Goal: Task Accomplishment & Management: Manage account settings

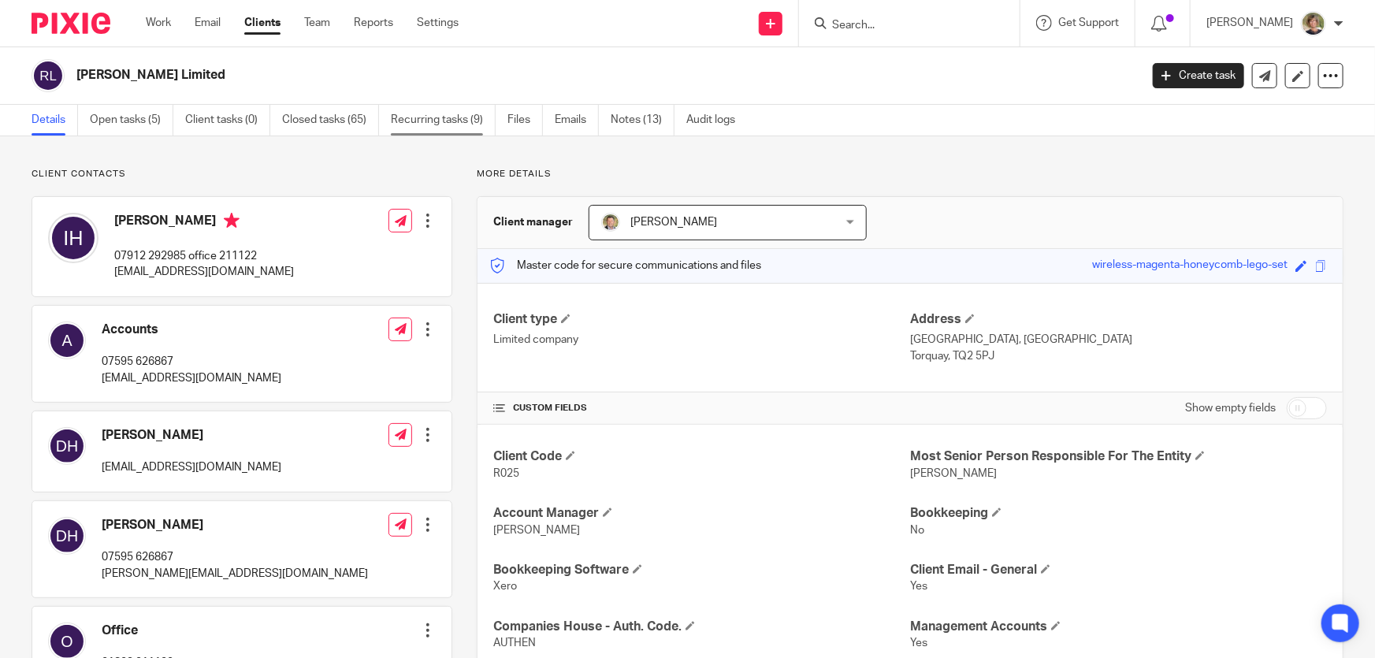
click at [424, 117] on link "Recurring tasks (9)" at bounding box center [443, 120] width 105 height 31
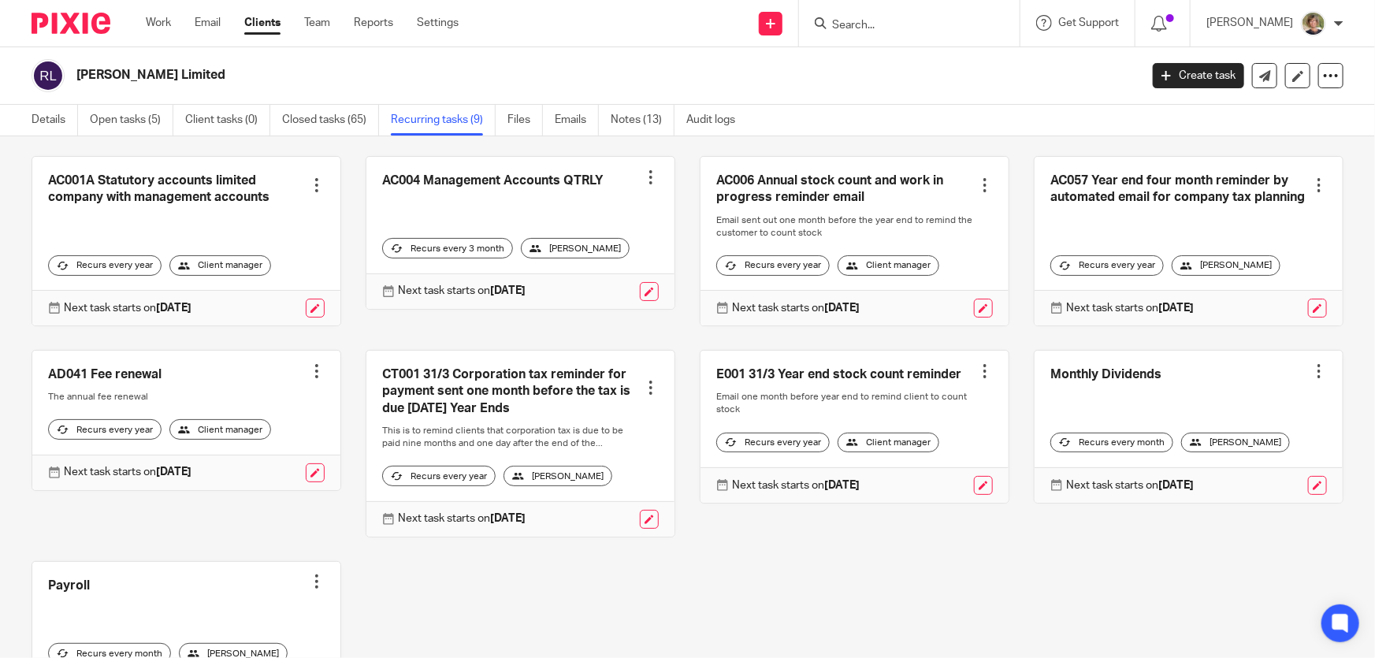
scroll to position [205, 0]
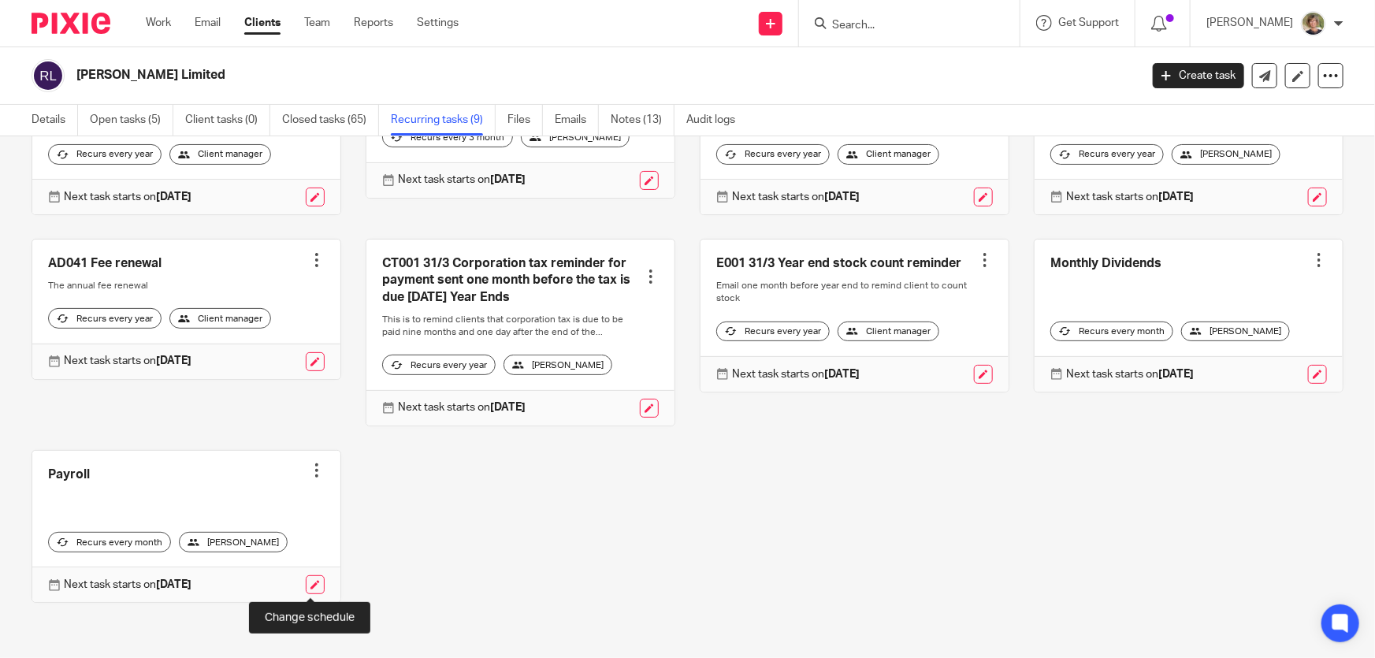
click at [307, 586] on link at bounding box center [315, 584] width 19 height 19
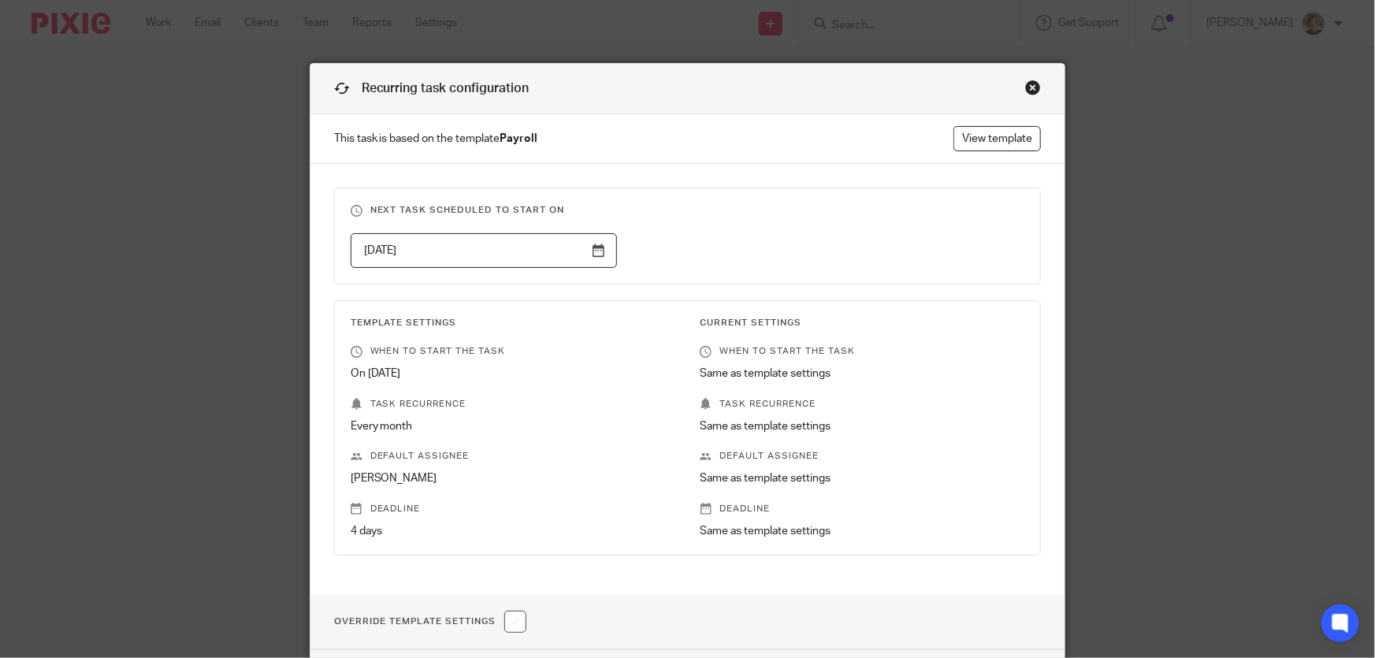
scroll to position [120, 0]
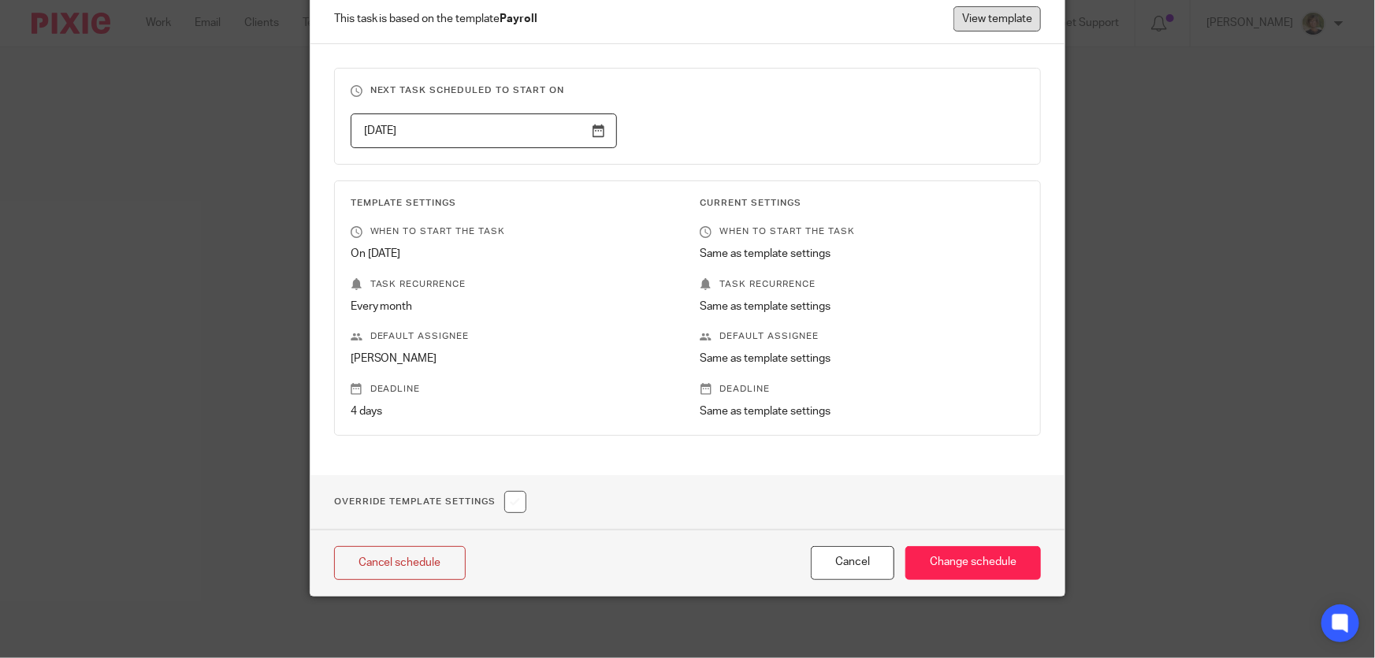
click at [995, 7] on link "View template" at bounding box center [997, 18] width 87 height 25
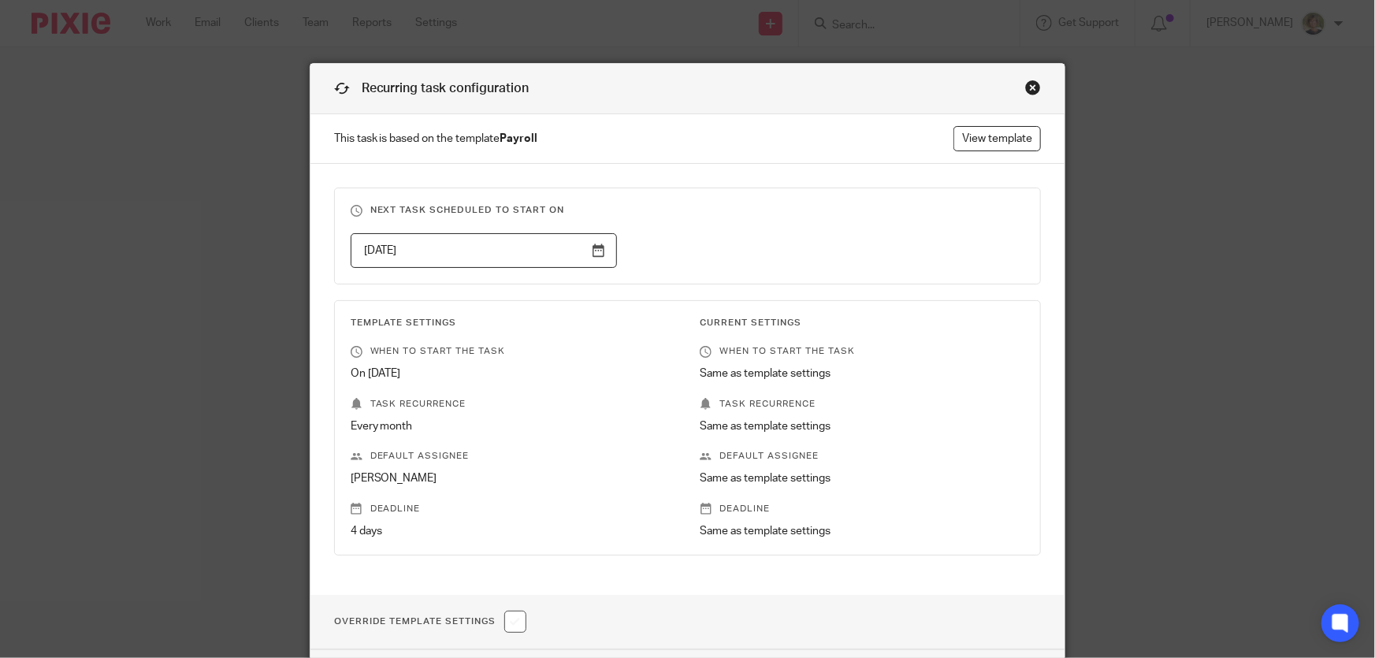
click at [1027, 83] on div "Close this dialog window" at bounding box center [1033, 88] width 16 height 16
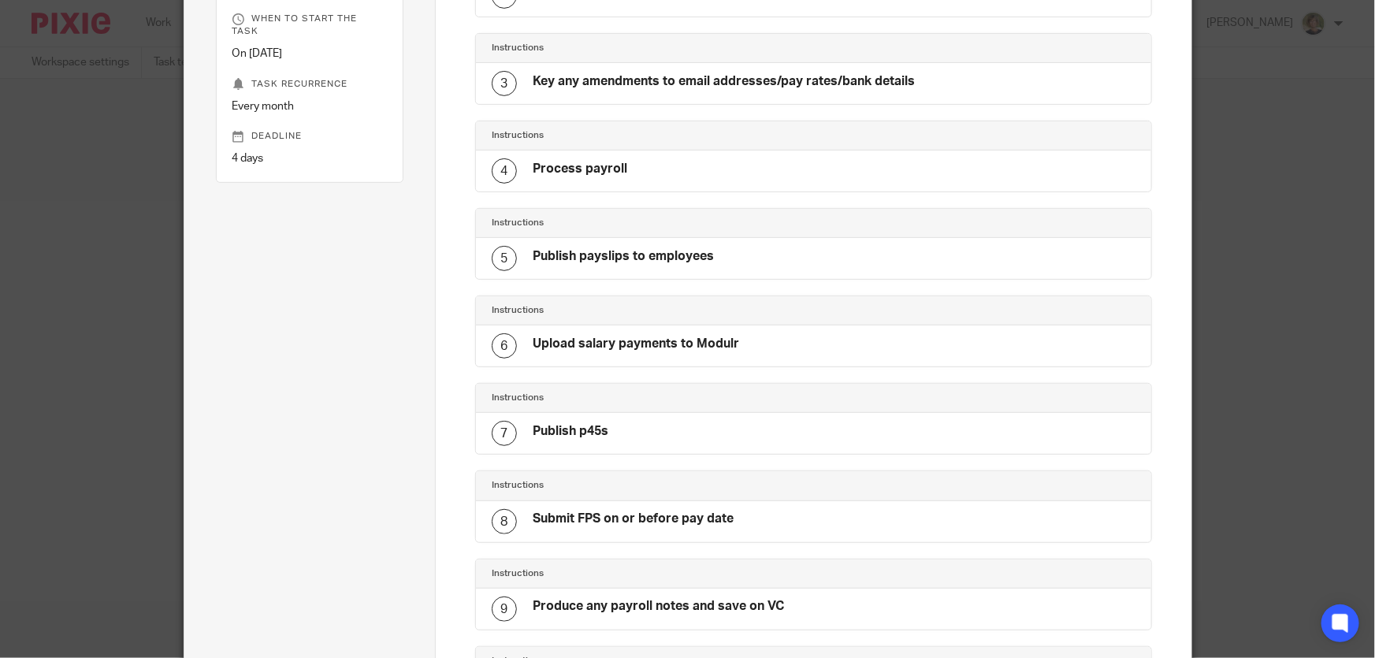
scroll to position [358, 0]
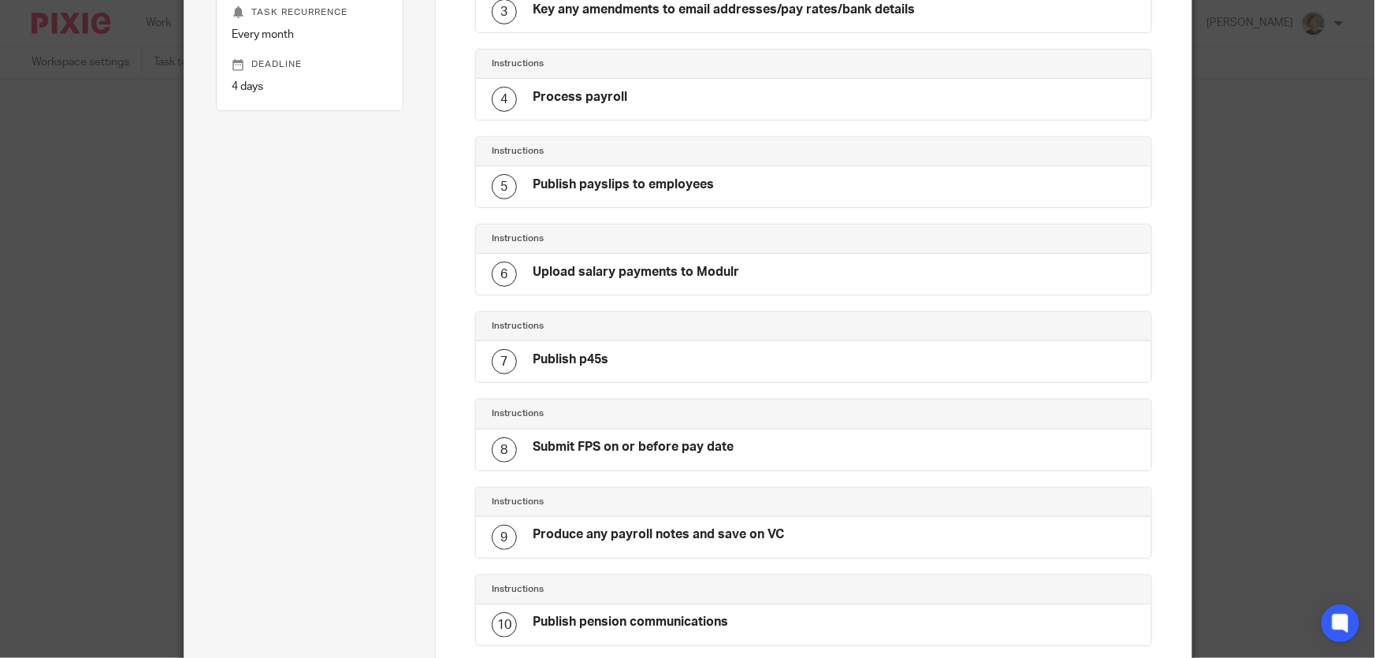
click at [735, 270] on div "6 Upload salary payments to Modulr" at bounding box center [813, 274] width 675 height 41
click at [742, 272] on div "6 Upload salary payments to Modulr" at bounding box center [813, 274] width 675 height 41
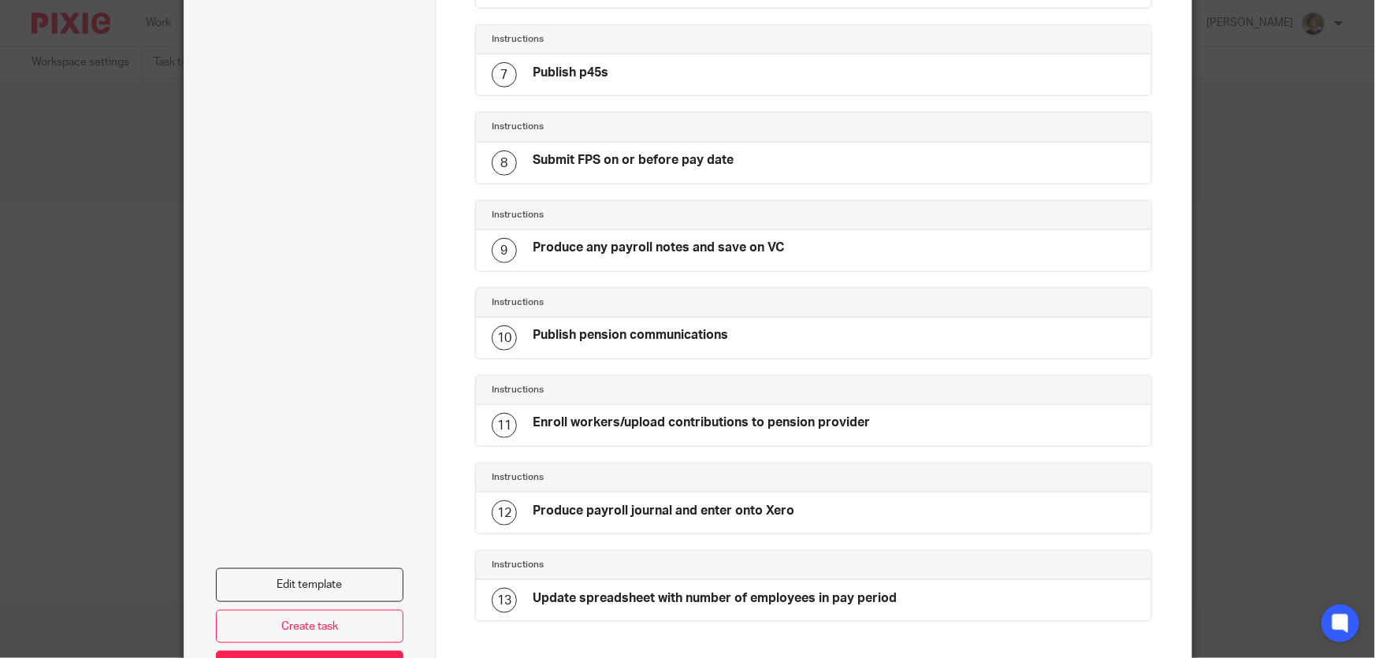
scroll to position [716, 0]
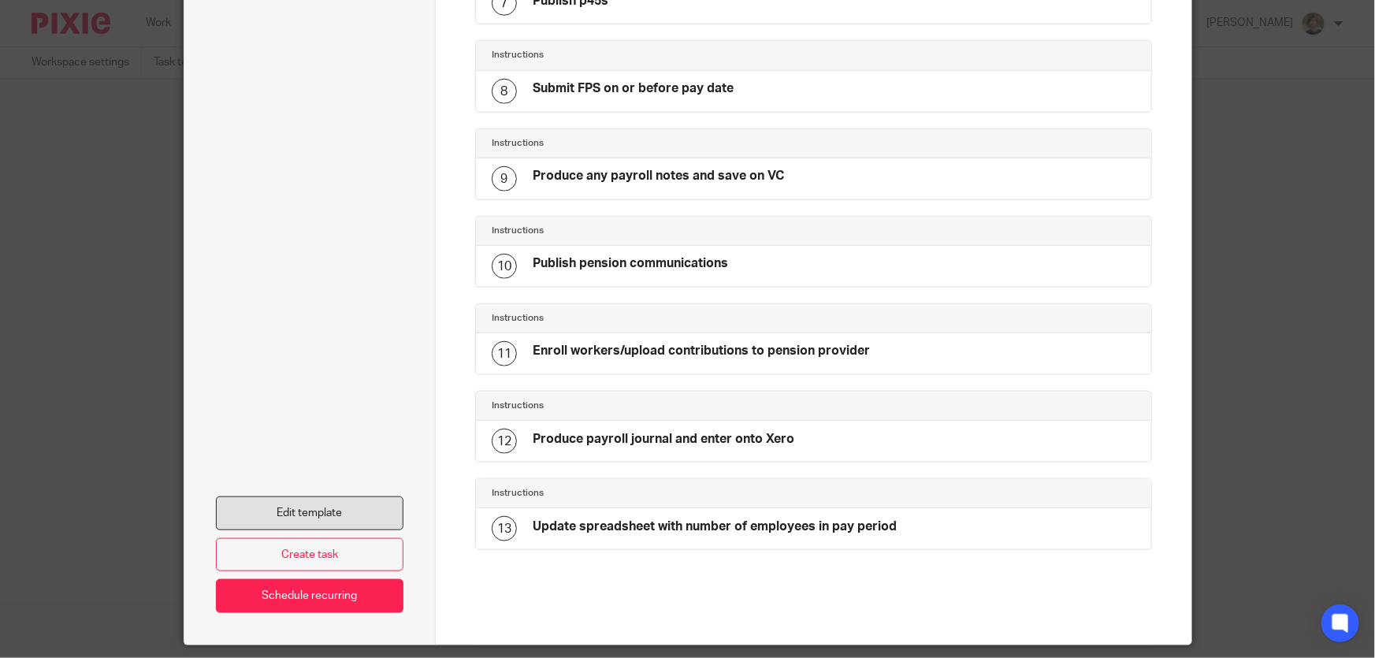
click at [277, 507] on link "Edit template" at bounding box center [310, 514] width 188 height 34
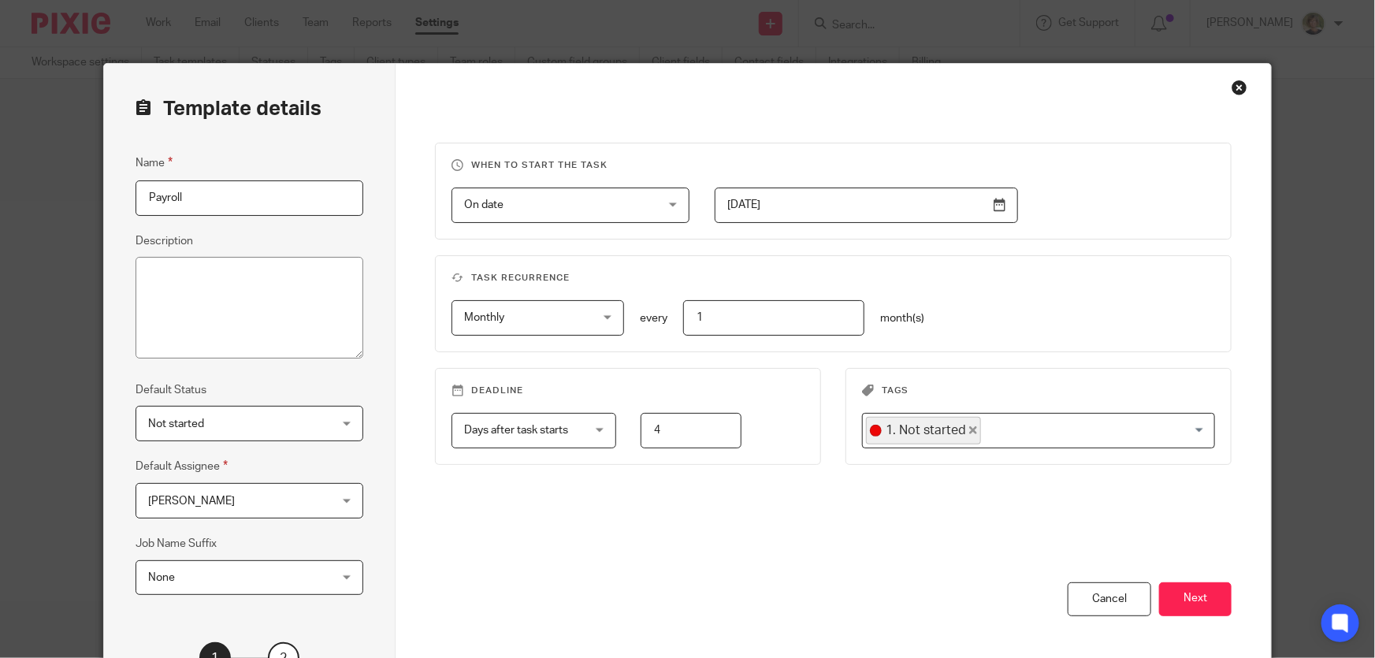
click at [338, 504] on div "[PERSON_NAME] [PERSON_NAME]" at bounding box center [250, 500] width 228 height 35
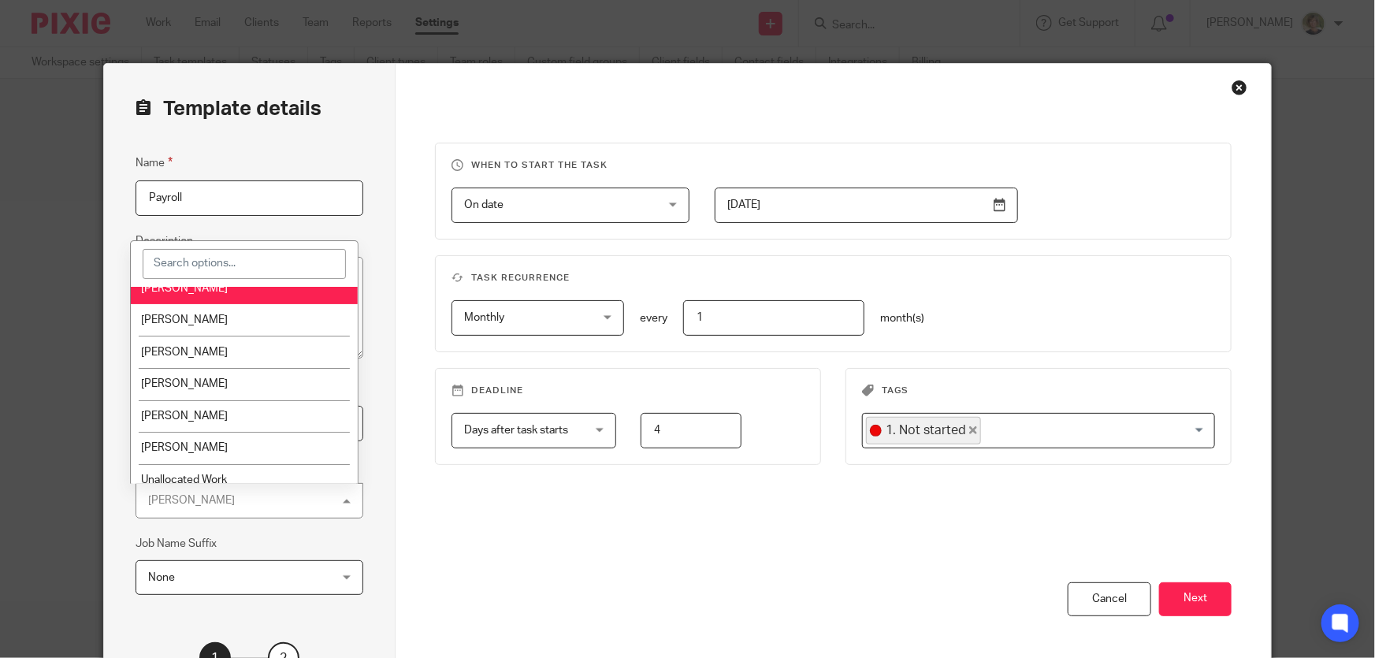
scroll to position [152, 0]
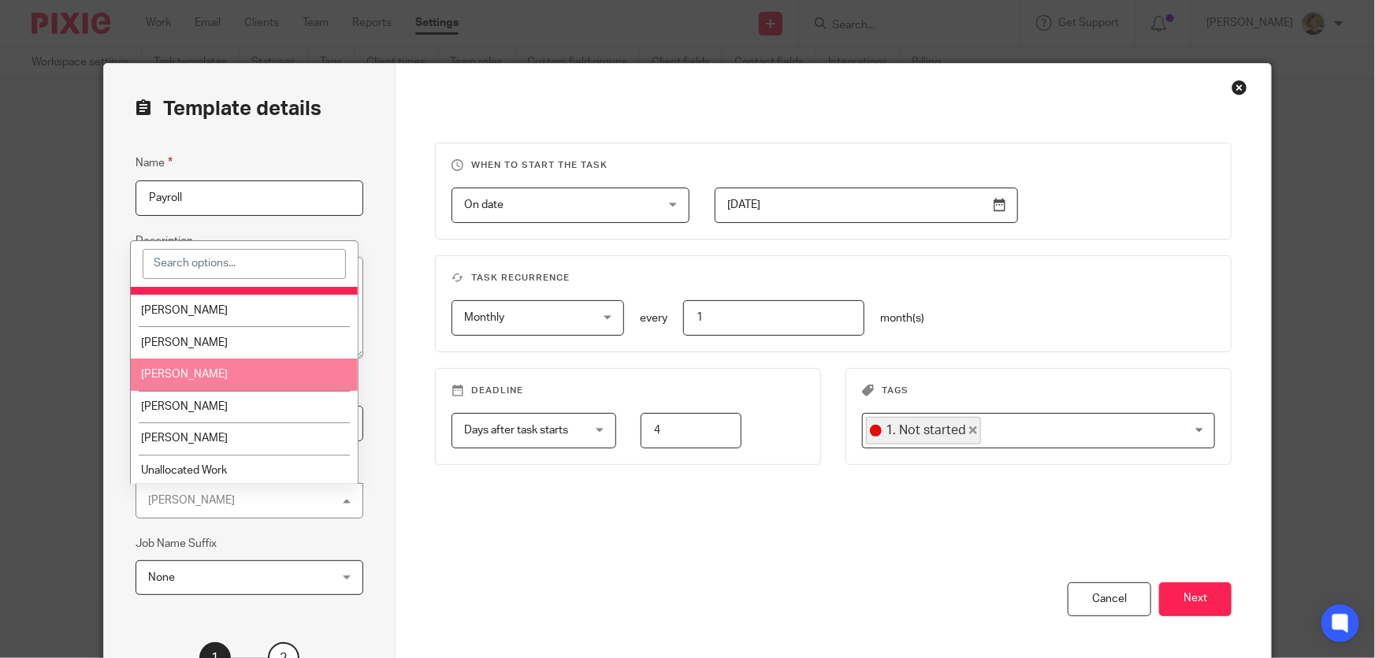
click at [192, 369] on span "[PERSON_NAME]" at bounding box center [184, 374] width 87 height 11
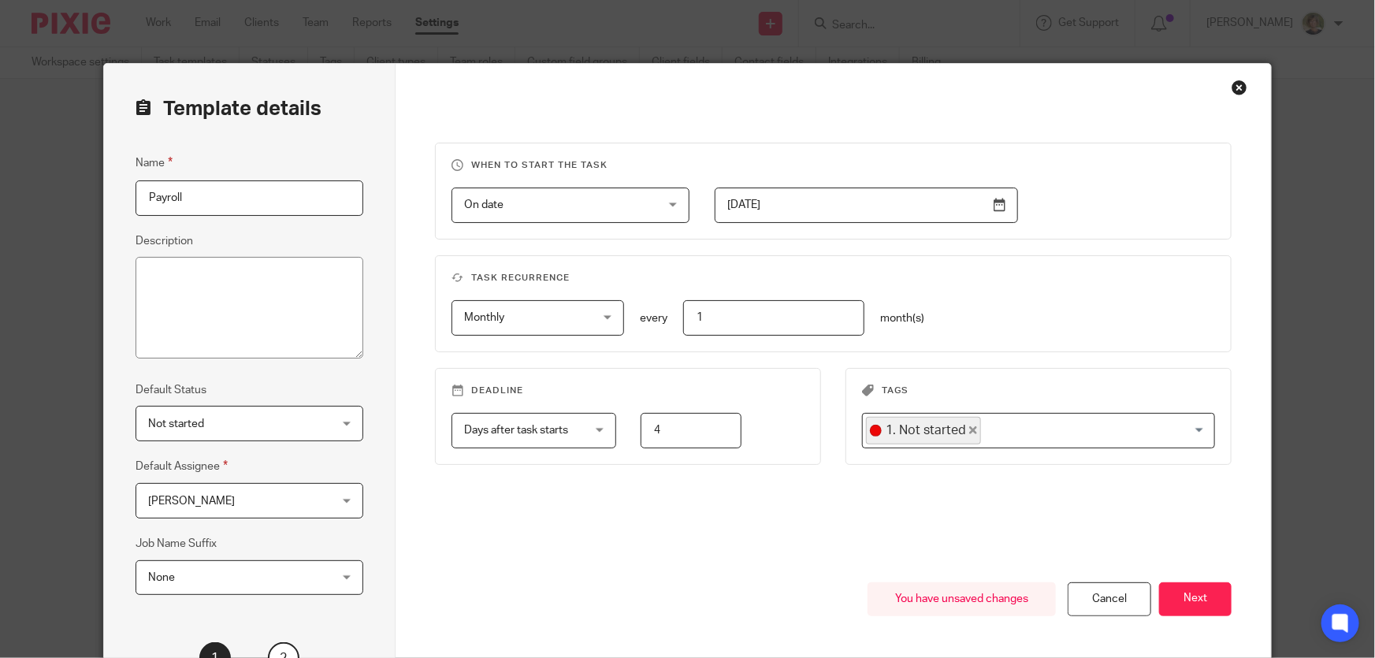
scroll to position [148, 0]
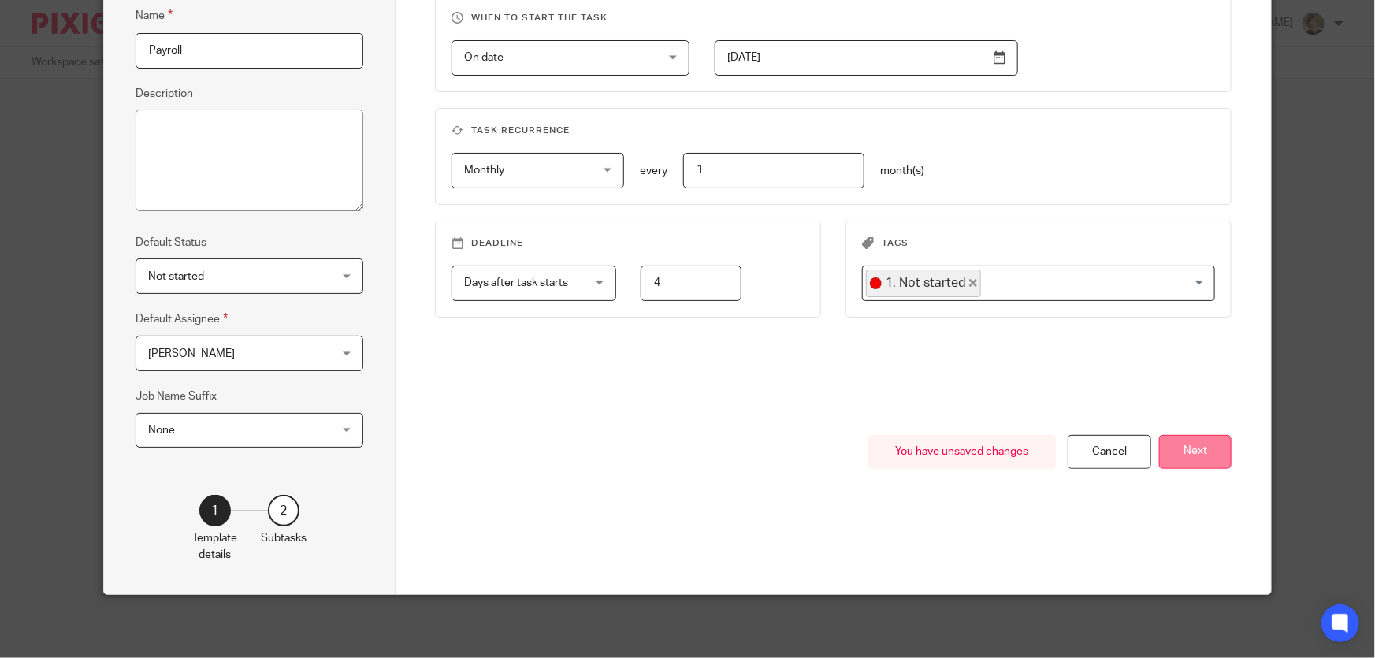
click at [1181, 451] on button "Next" at bounding box center [1195, 452] width 73 height 34
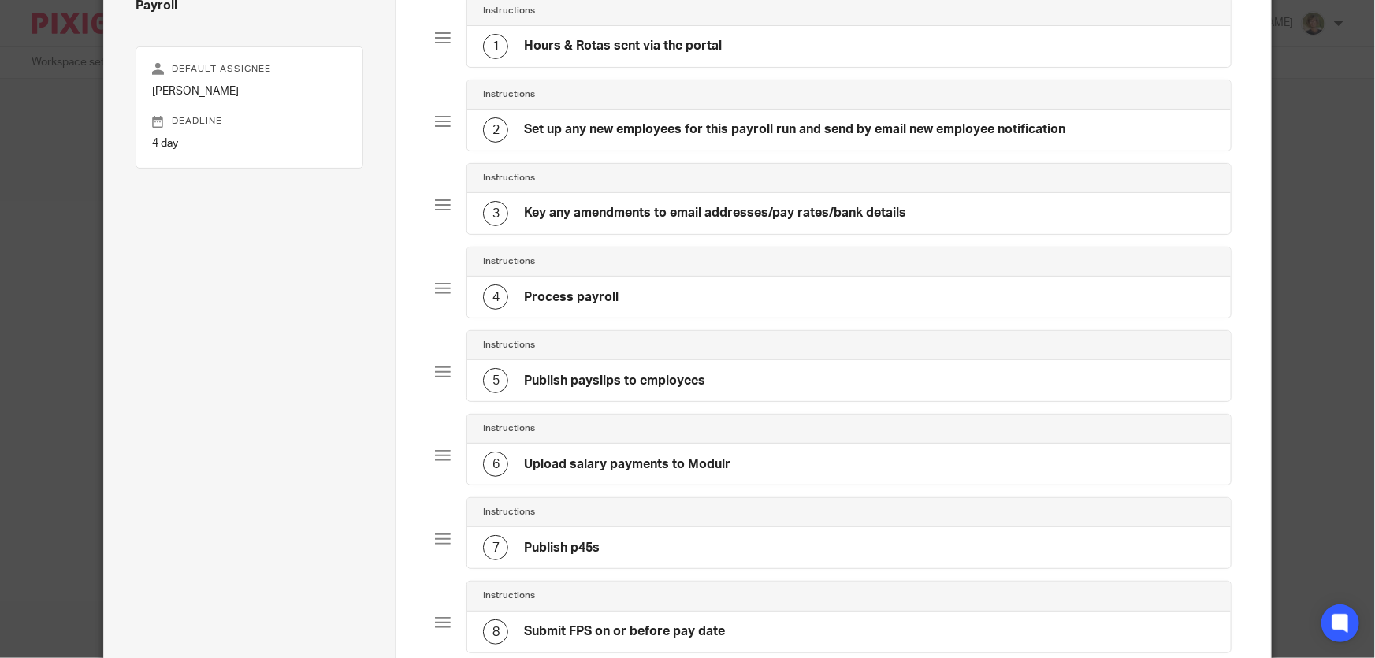
scroll to position [220, 0]
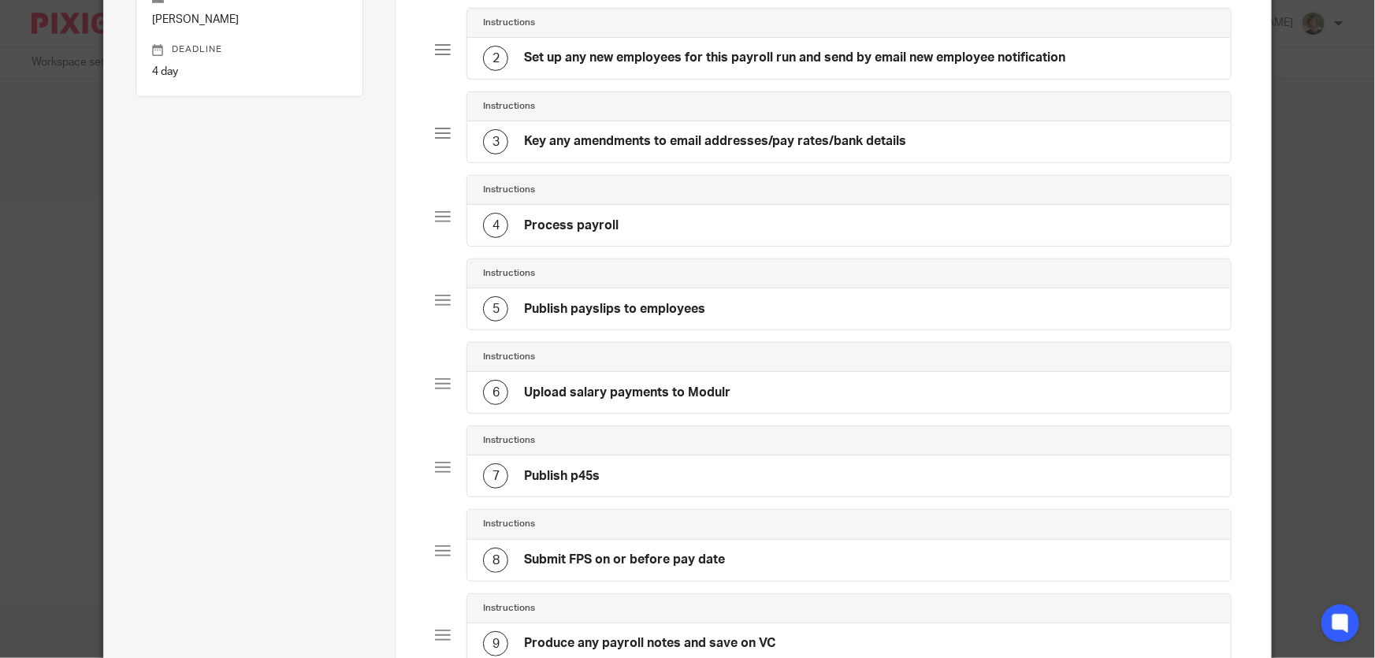
click at [438, 381] on div at bounding box center [443, 384] width 16 height 16
click at [442, 378] on div at bounding box center [443, 384] width 16 height 16
click at [435, 376] on div at bounding box center [443, 384] width 16 height 16
click at [628, 381] on div "6 Upload salary payments to Modulr" at bounding box center [606, 392] width 247 height 25
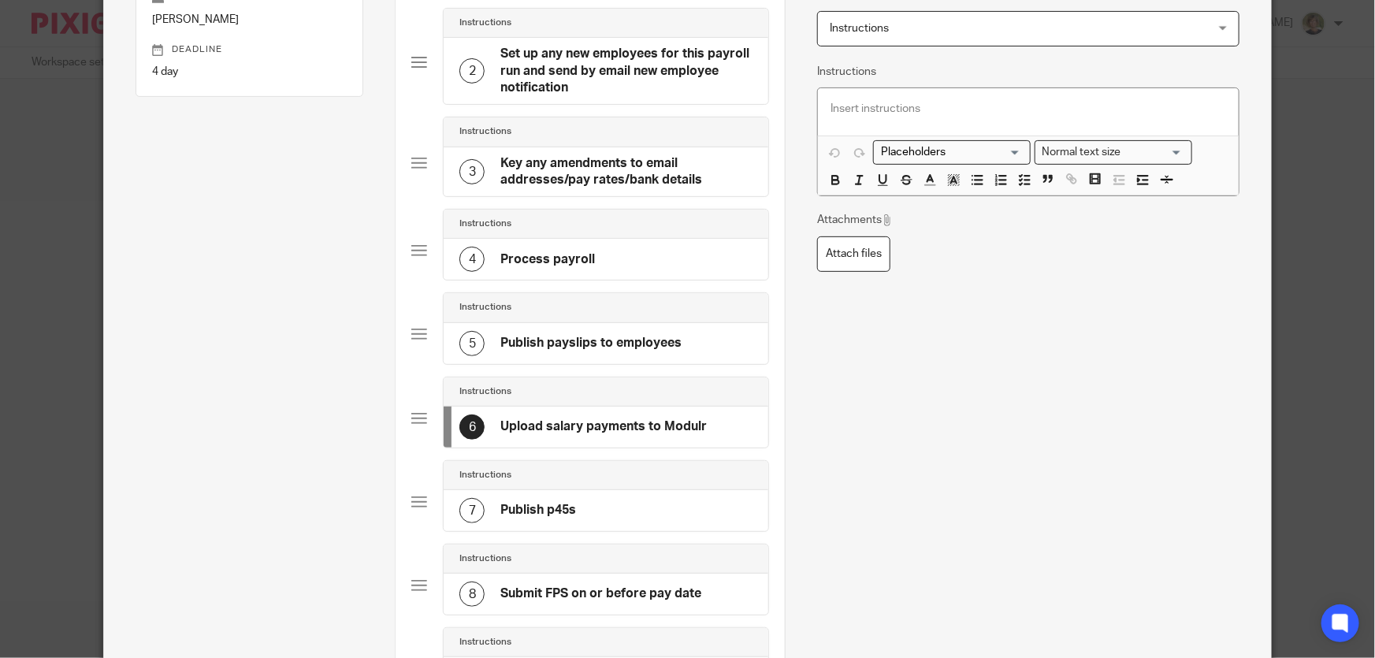
scroll to position [0, 0]
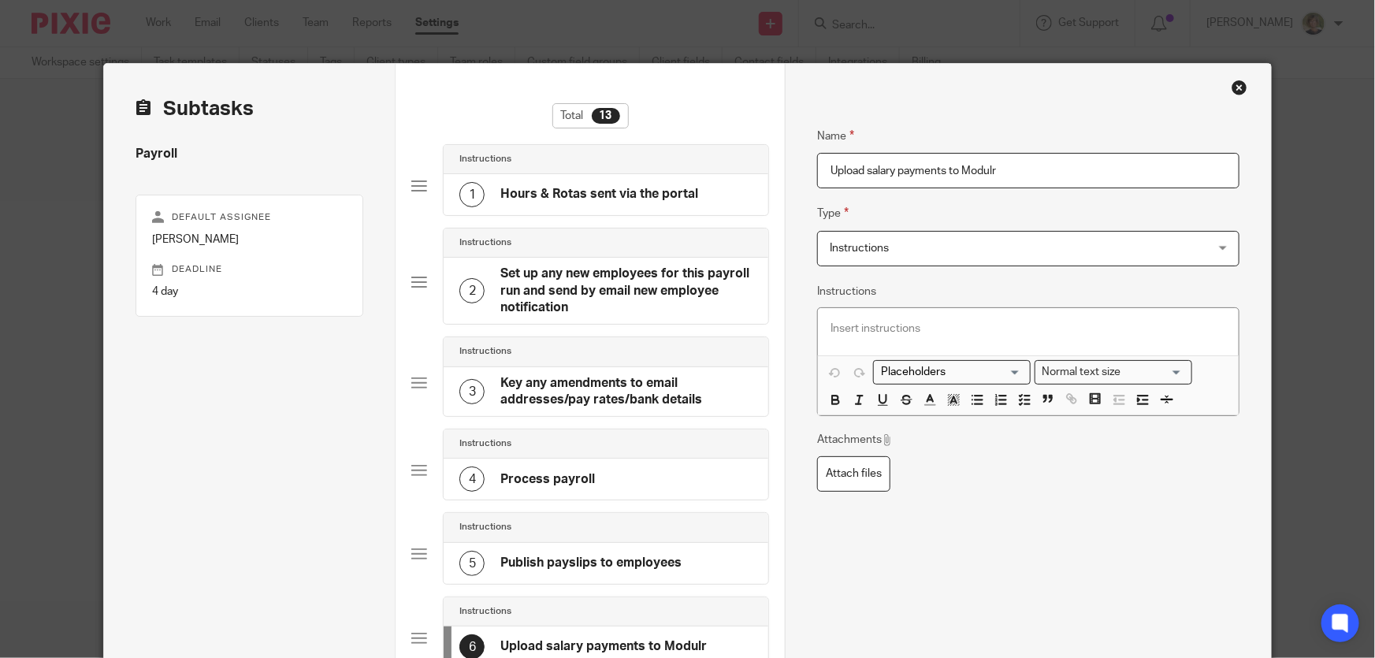
drag, startPoint x: 1032, startPoint y: 159, endPoint x: 716, endPoint y: 201, distance: 319.6
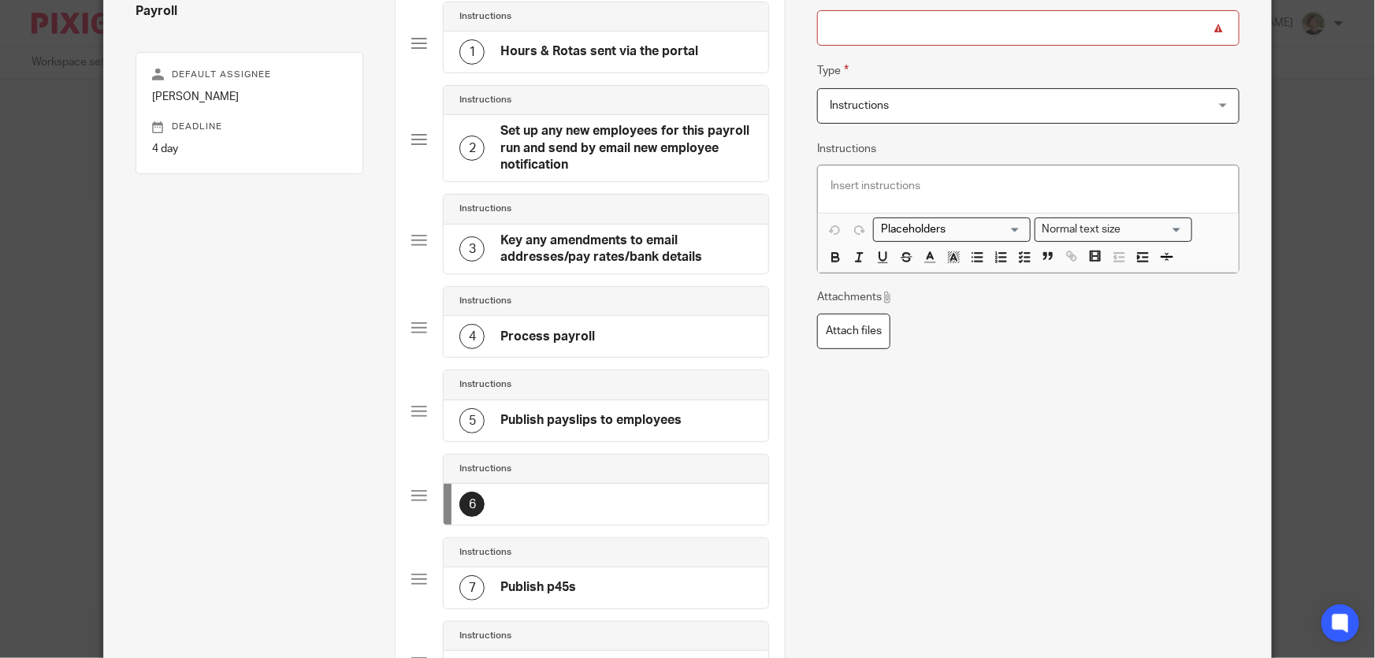
scroll to position [71, 0]
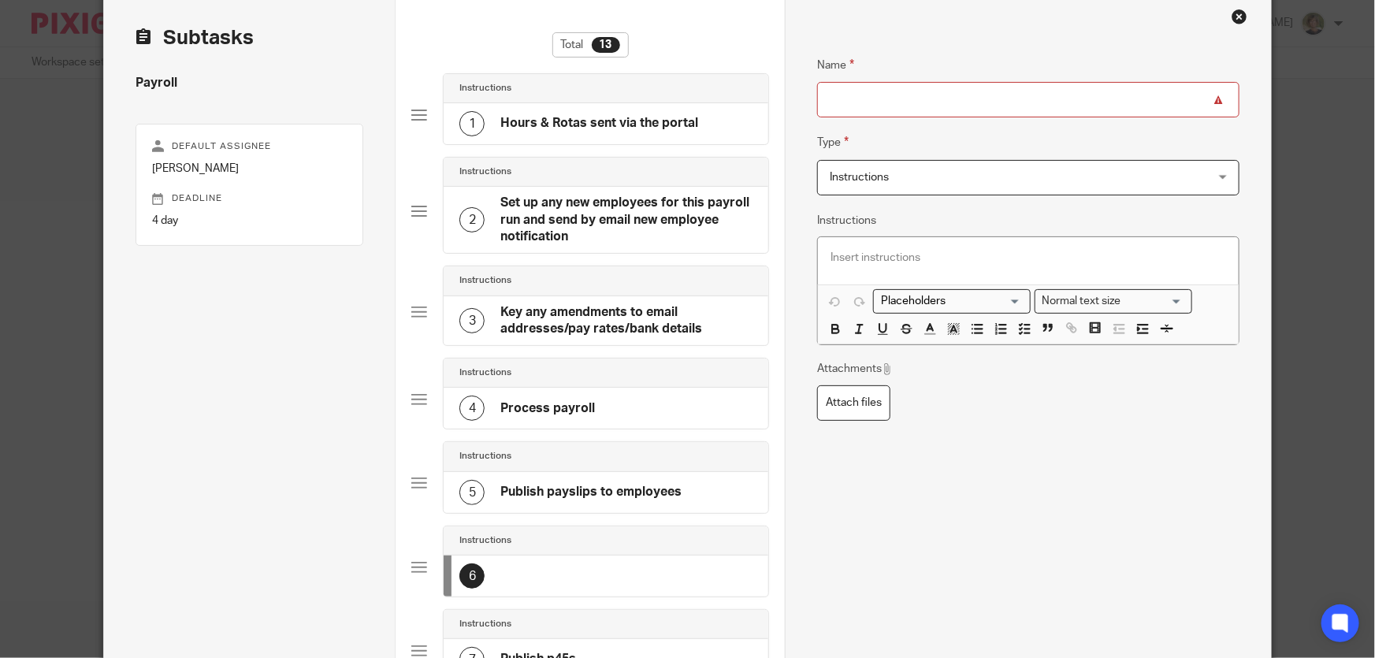
click at [876, 532] on div "Name Type Instructions Instructions Instructions Send automated email Send emai…" at bounding box center [1028, 451] width 422 height 838
click at [416, 565] on div at bounding box center [419, 568] width 16 height 16
drag, startPoint x: 416, startPoint y: 565, endPoint x: 1040, endPoint y: 546, distance: 624.5
click at [1040, 546] on div "Name Type Instructions Instructions Instructions Send automated email Send emai…" at bounding box center [1028, 451] width 422 height 838
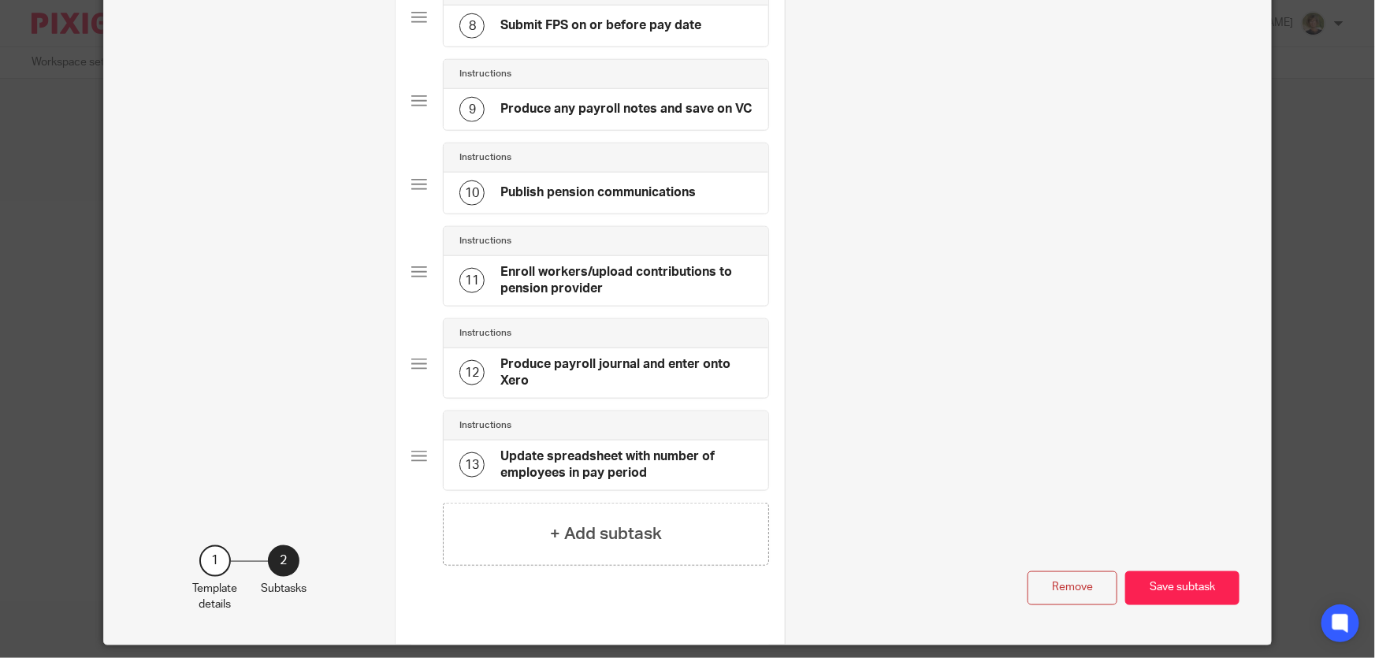
scroll to position [835, 0]
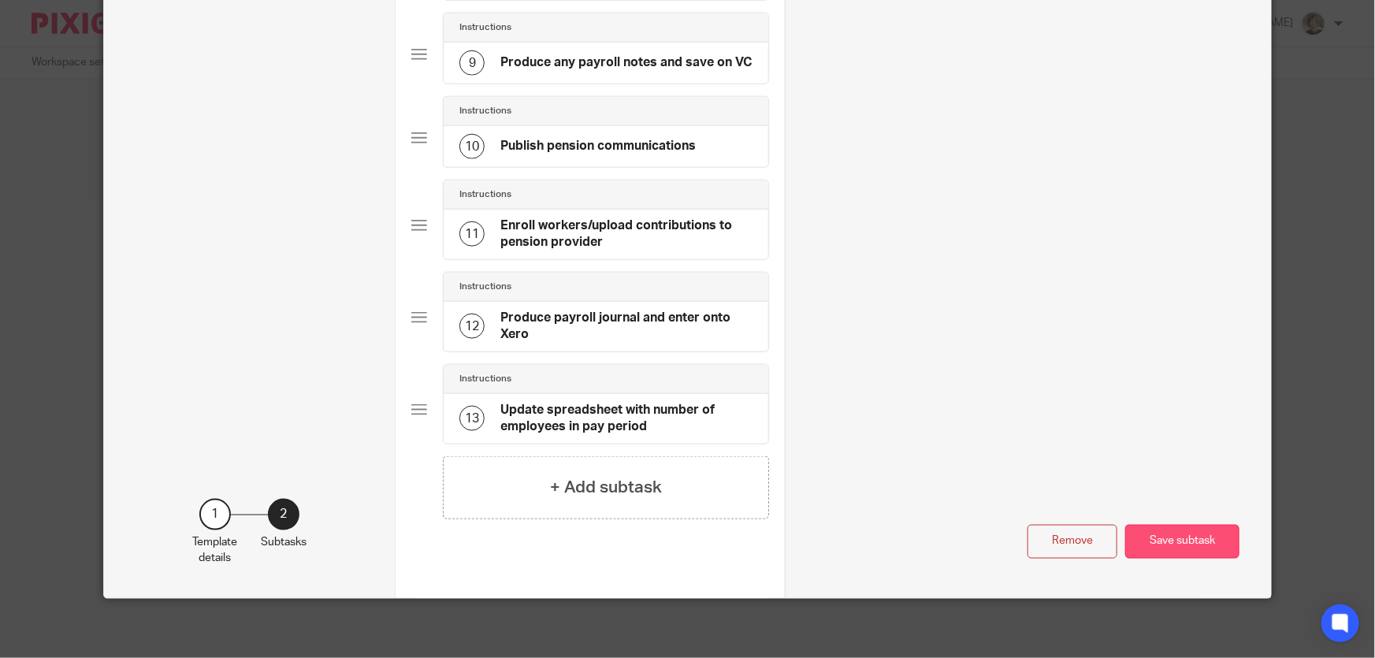
click at [1194, 539] on button "Save subtask" at bounding box center [1182, 542] width 114 height 34
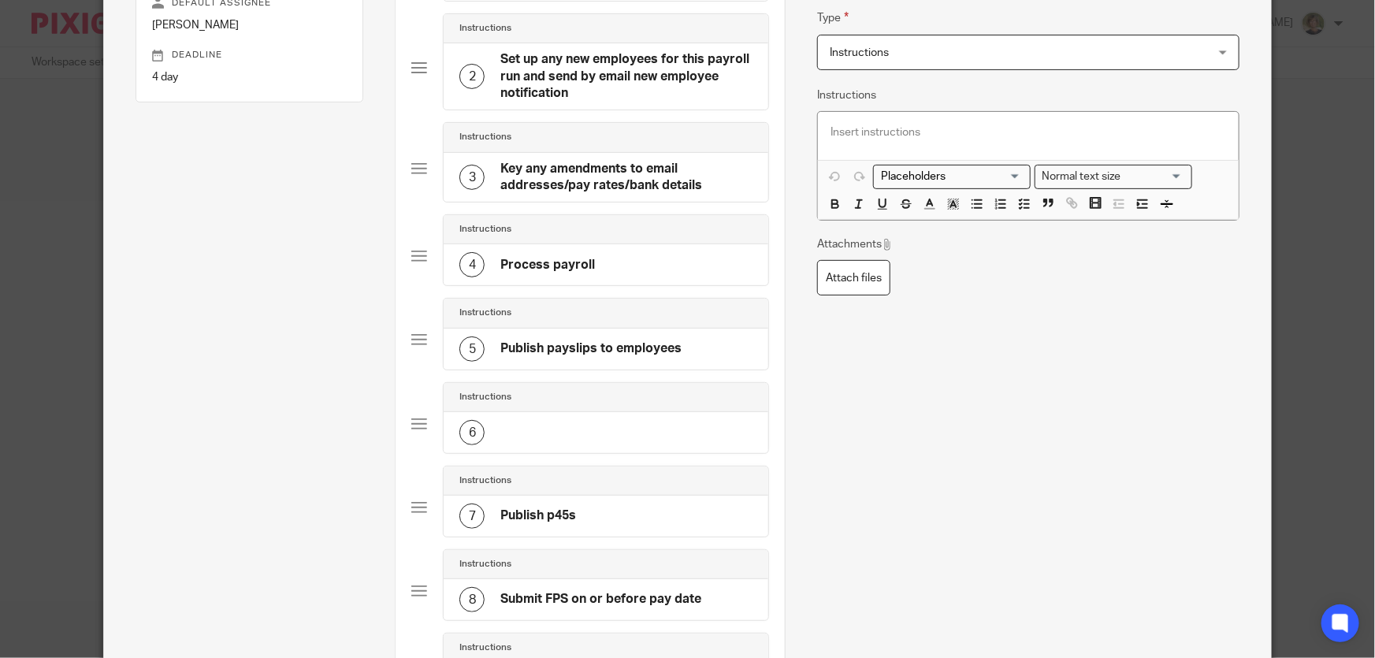
scroll to position [286, 0]
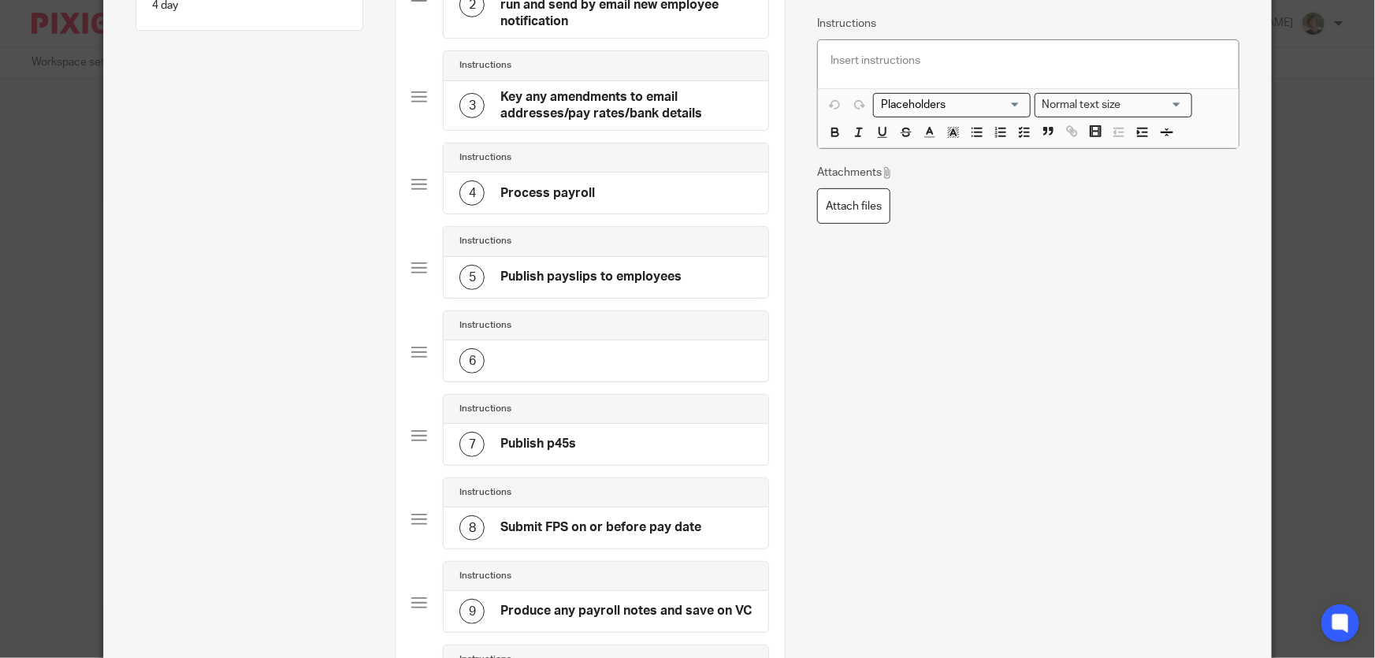
click at [545, 348] on div "6" at bounding box center [606, 360] width 325 height 41
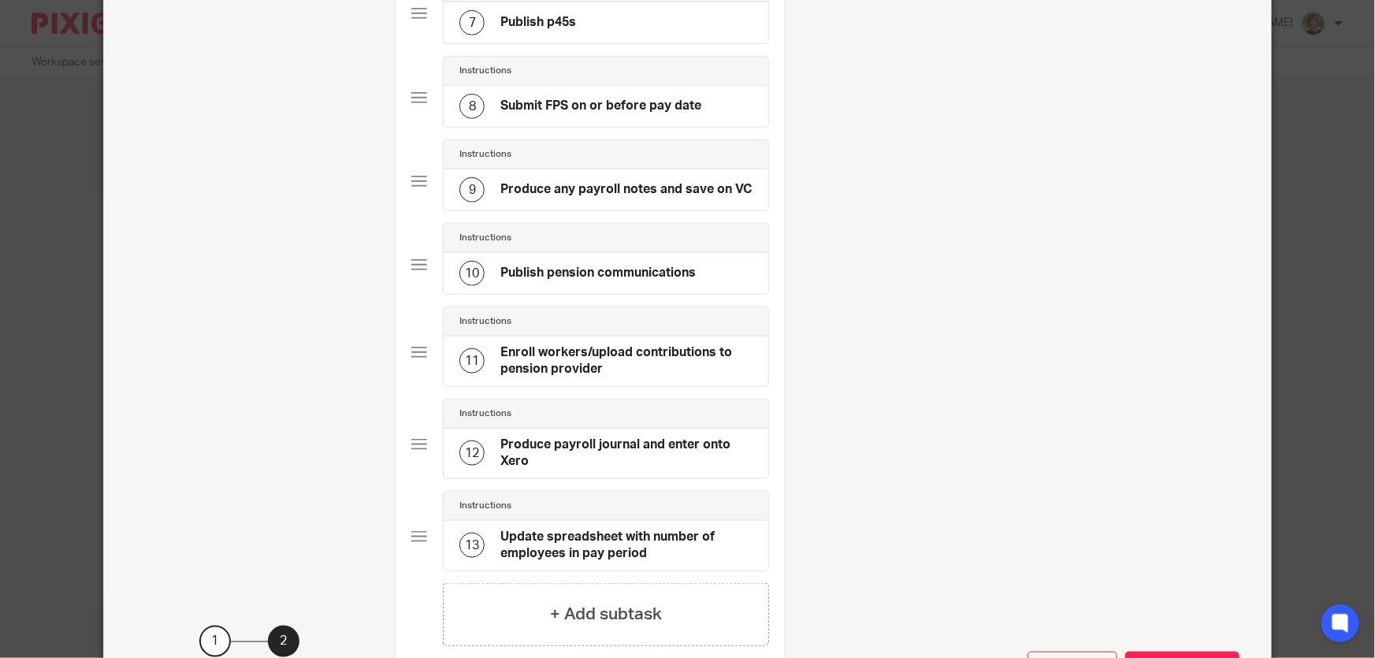
scroll to position [788, 0]
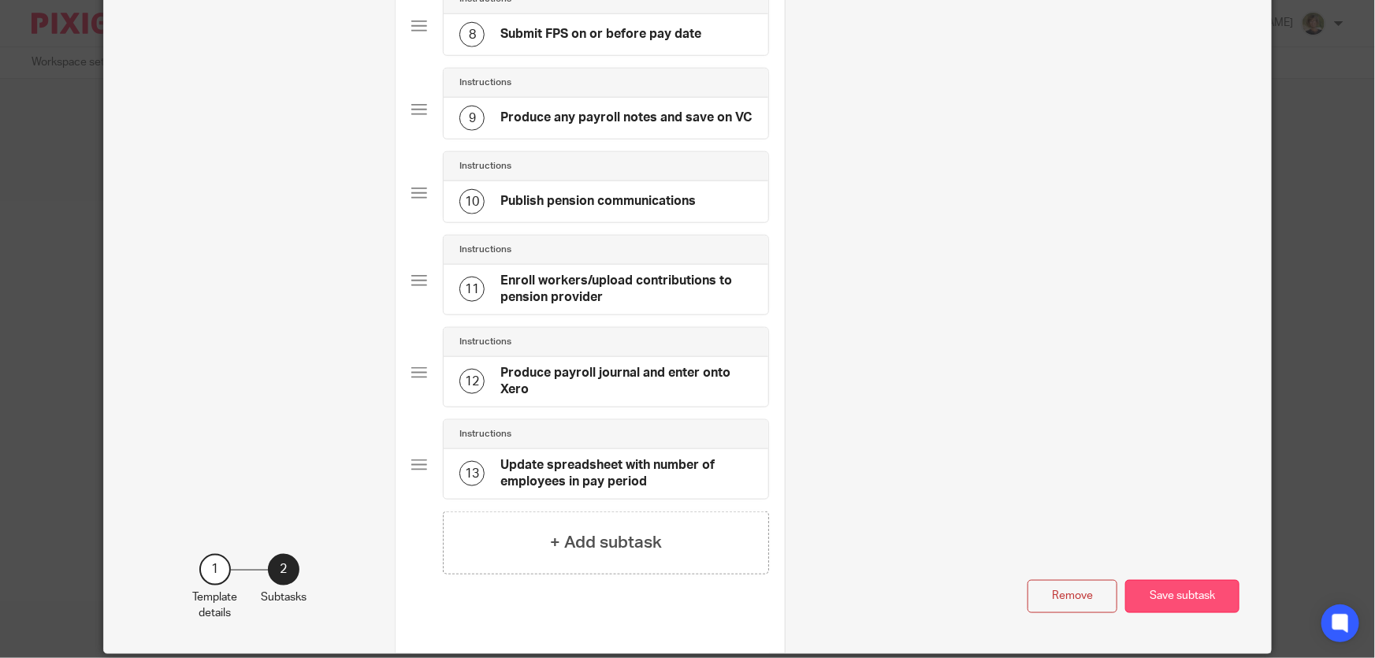
type input "Send payroll summary, pension summary & p30 via portal"
click at [1207, 593] on button "Save subtask" at bounding box center [1182, 597] width 114 height 34
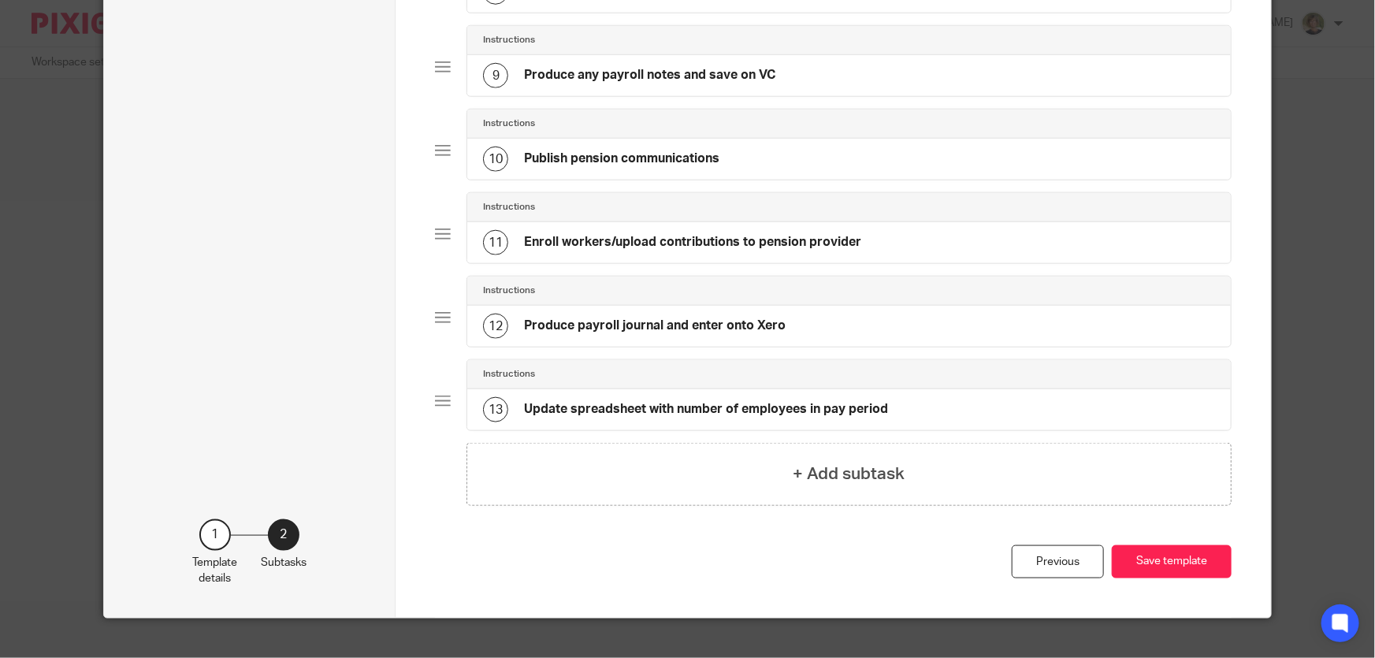
scroll to position [809, 0]
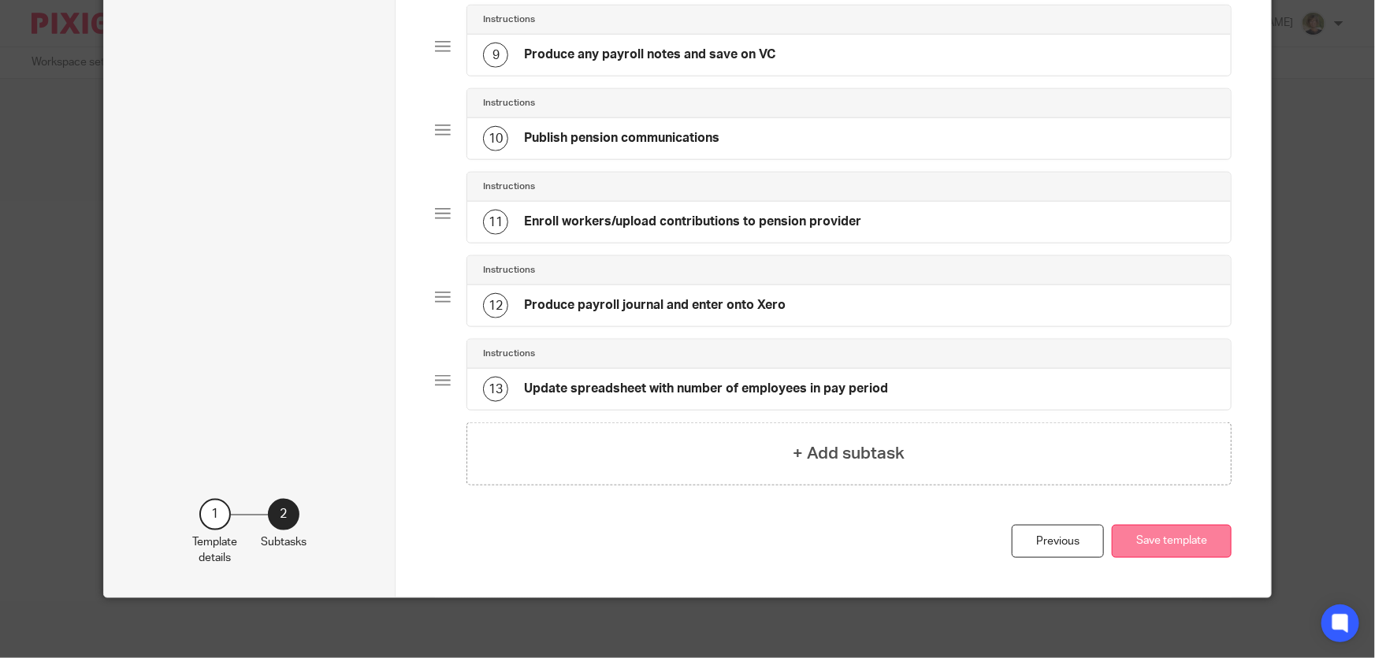
click at [1158, 541] on button "Save template" at bounding box center [1172, 542] width 120 height 34
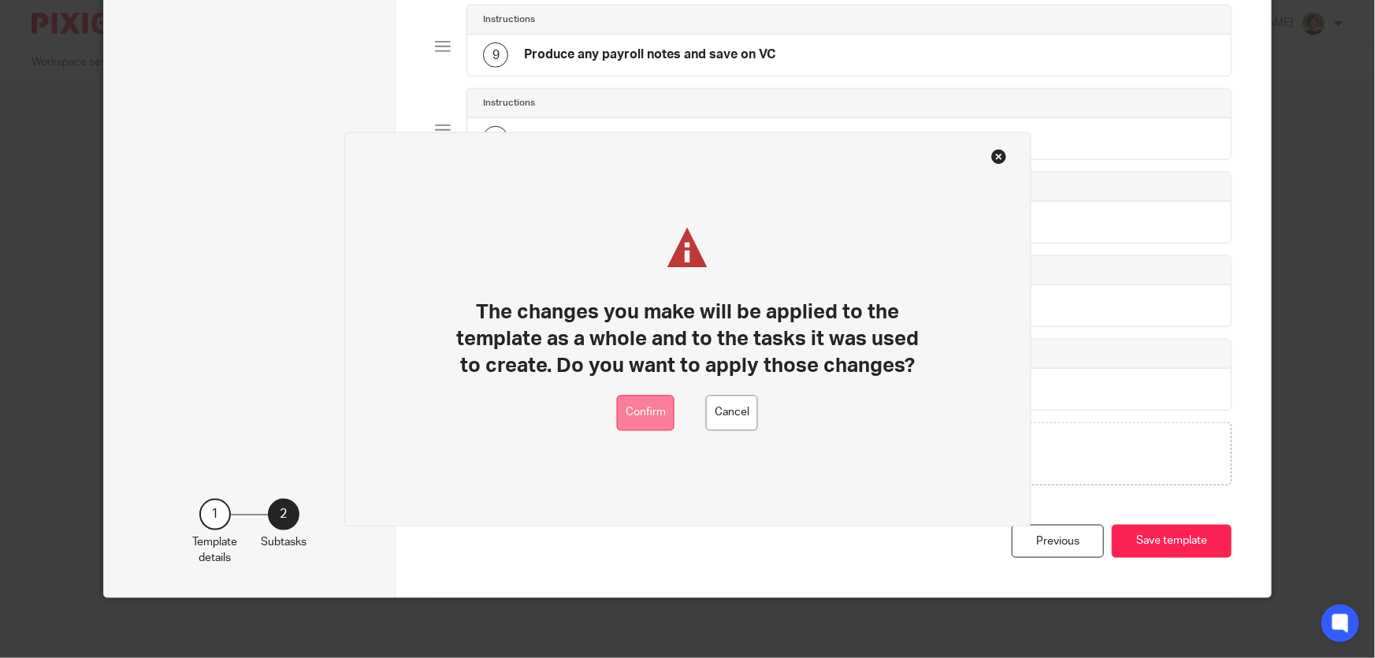
click at [641, 406] on button "Confirm" at bounding box center [646, 413] width 58 height 35
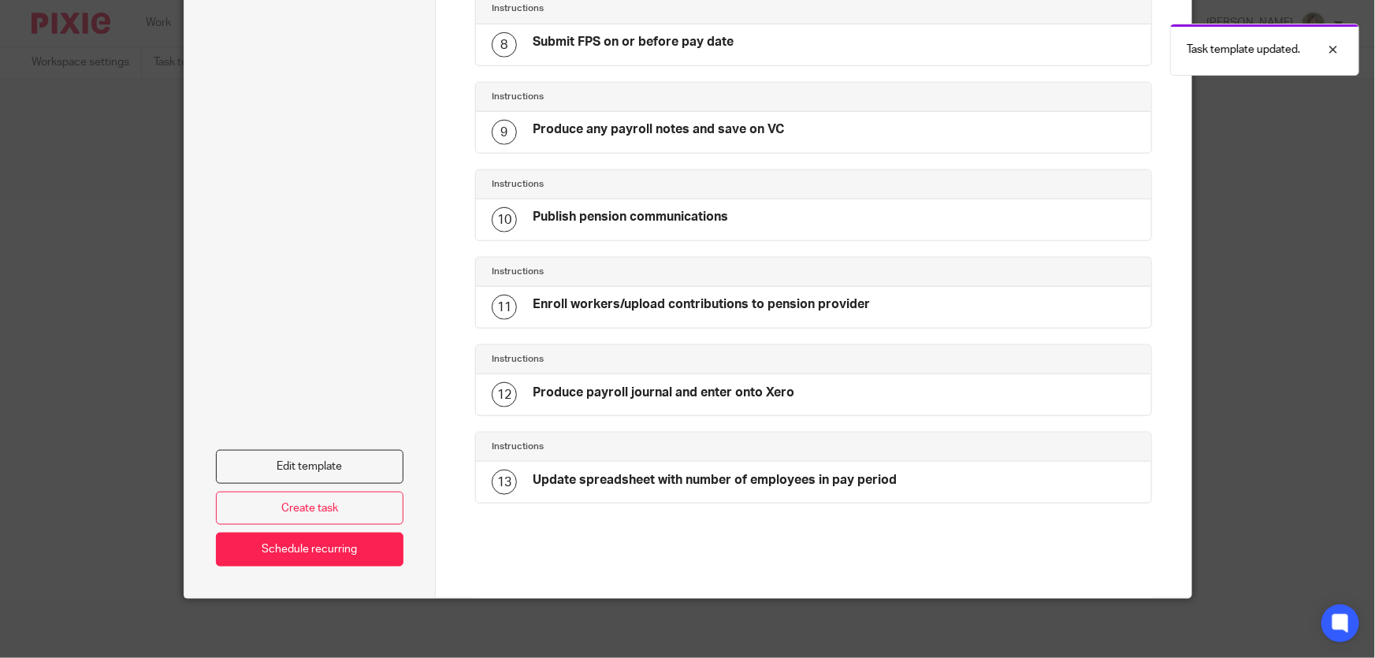
scroll to position [333, 0]
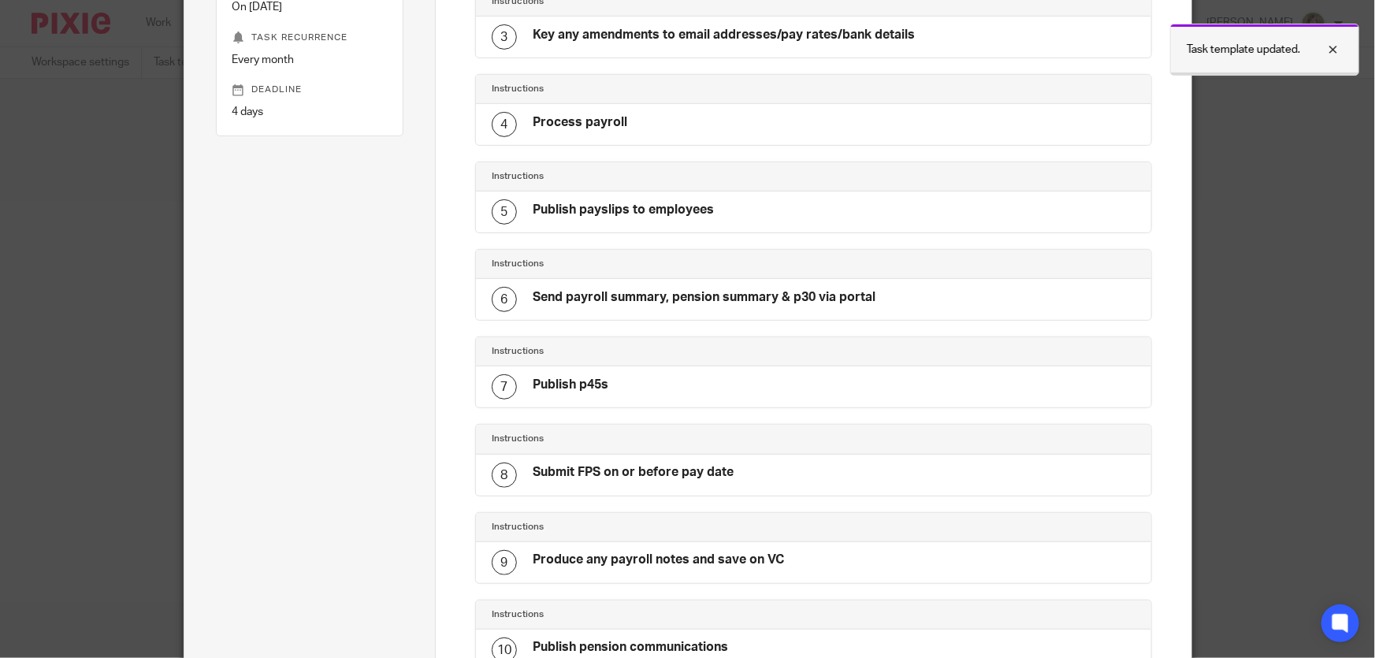
click at [1337, 43] on div at bounding box center [1321, 49] width 43 height 19
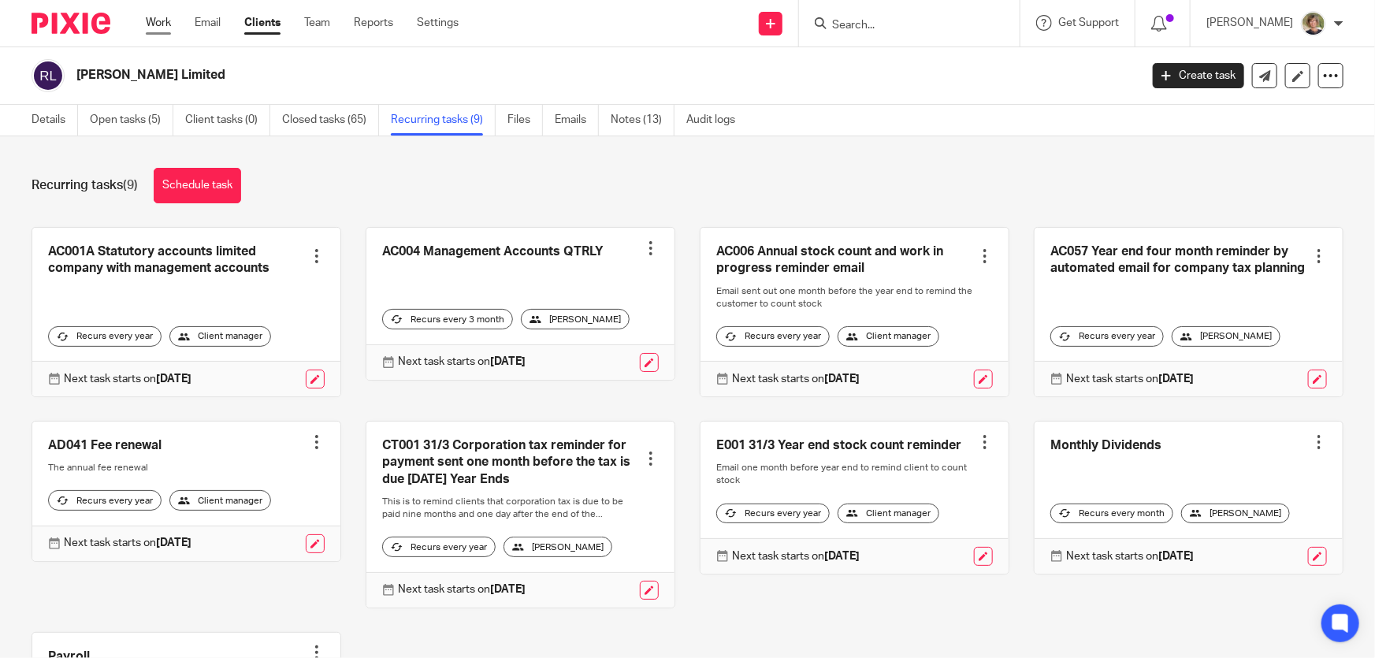
drag, startPoint x: 156, startPoint y: 9, endPoint x: 155, endPoint y: 21, distance: 11.8
click at [155, 20] on div "Work Email Clients Team Reports Settings Work Email Clients Team Reports Settin…" at bounding box center [306, 23] width 352 height 46
click at [155, 21] on link "Work" at bounding box center [158, 23] width 25 height 16
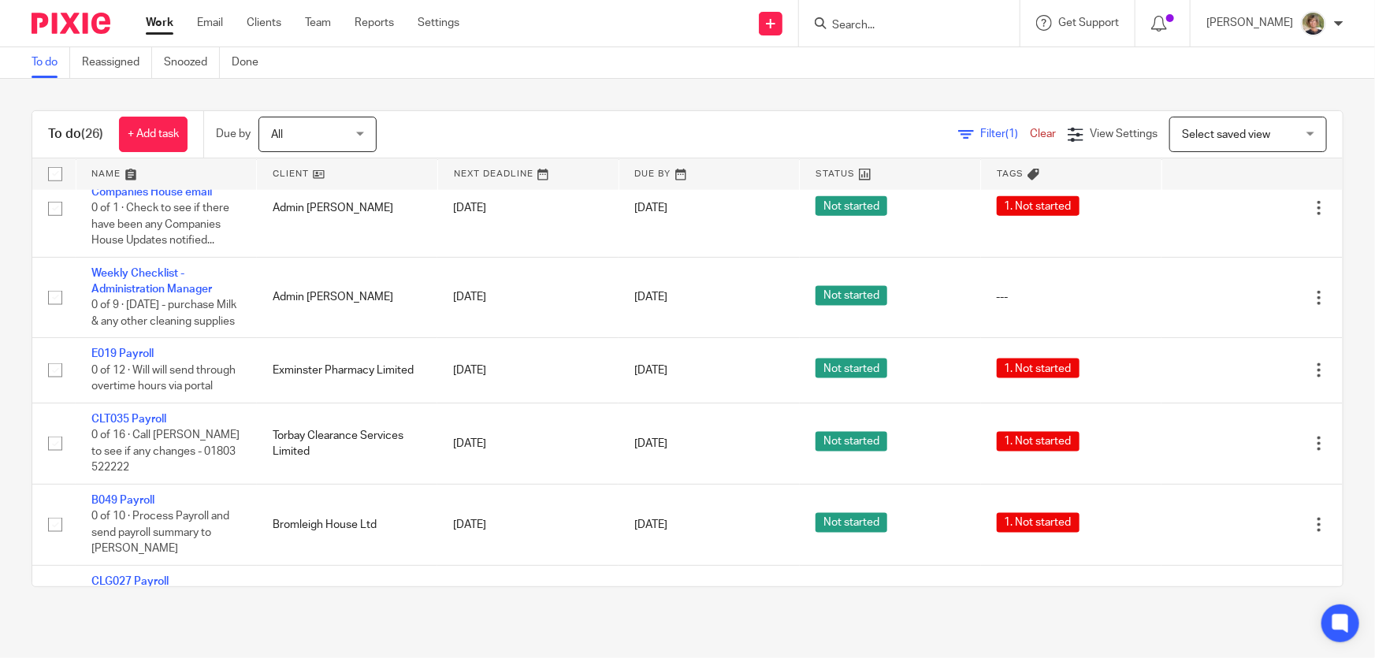
scroll to position [931, 0]
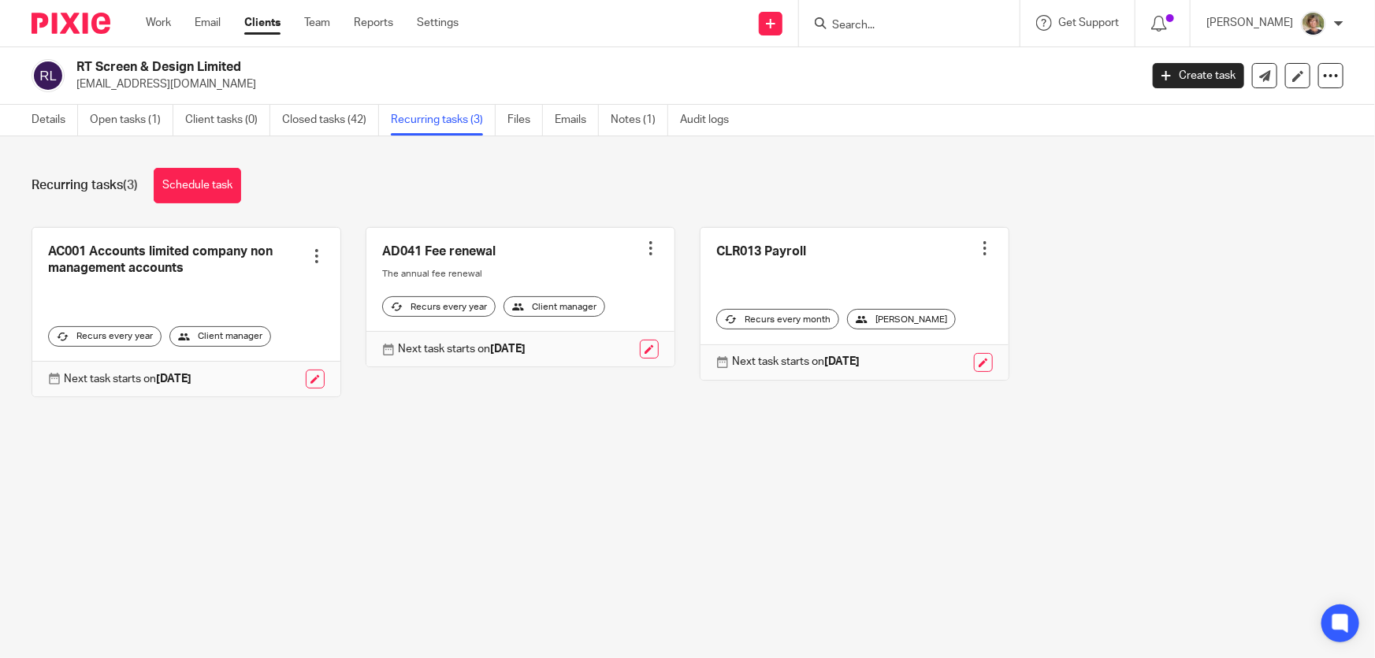
click at [1263, 9] on div "Marianne Price My profile Email integration Logout" at bounding box center [1275, 23] width 169 height 46
click at [1263, 19] on p "Marianne Price" at bounding box center [1250, 23] width 87 height 16
click at [1278, 110] on span "Logout" at bounding box center [1270, 109] width 35 height 11
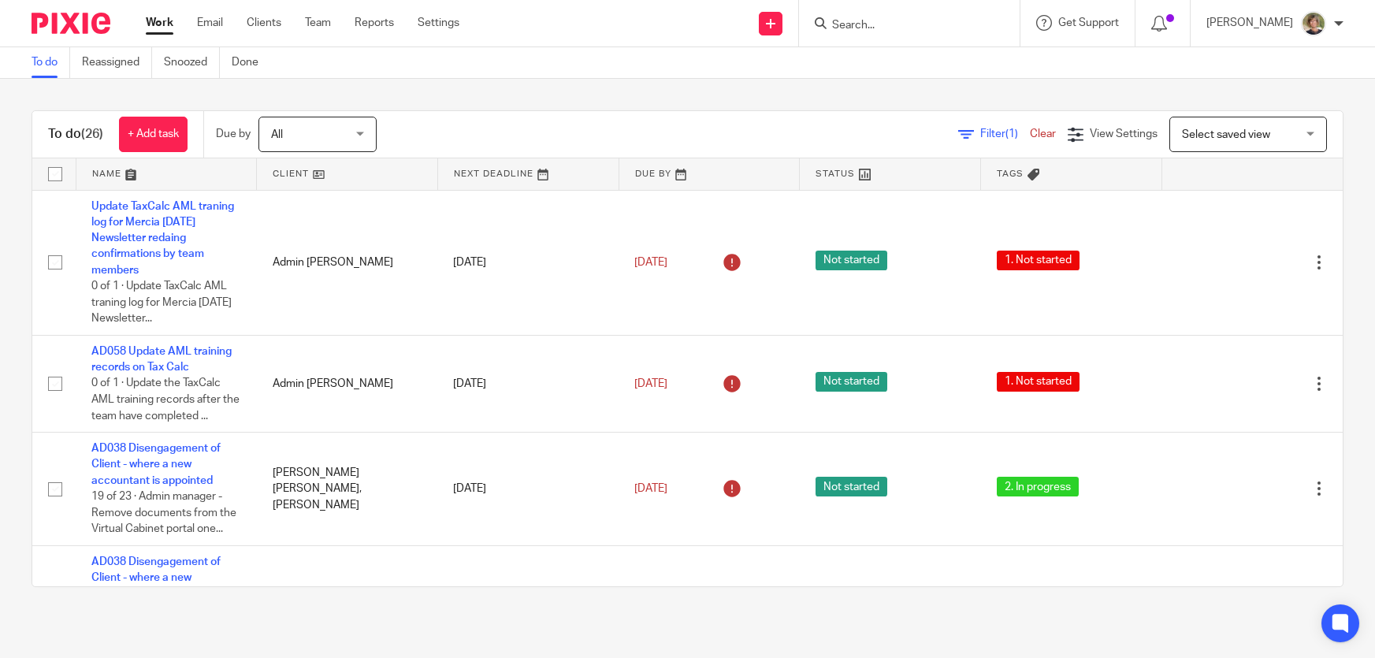
click at [1266, 19] on p "[PERSON_NAME]" at bounding box center [1250, 23] width 87 height 16
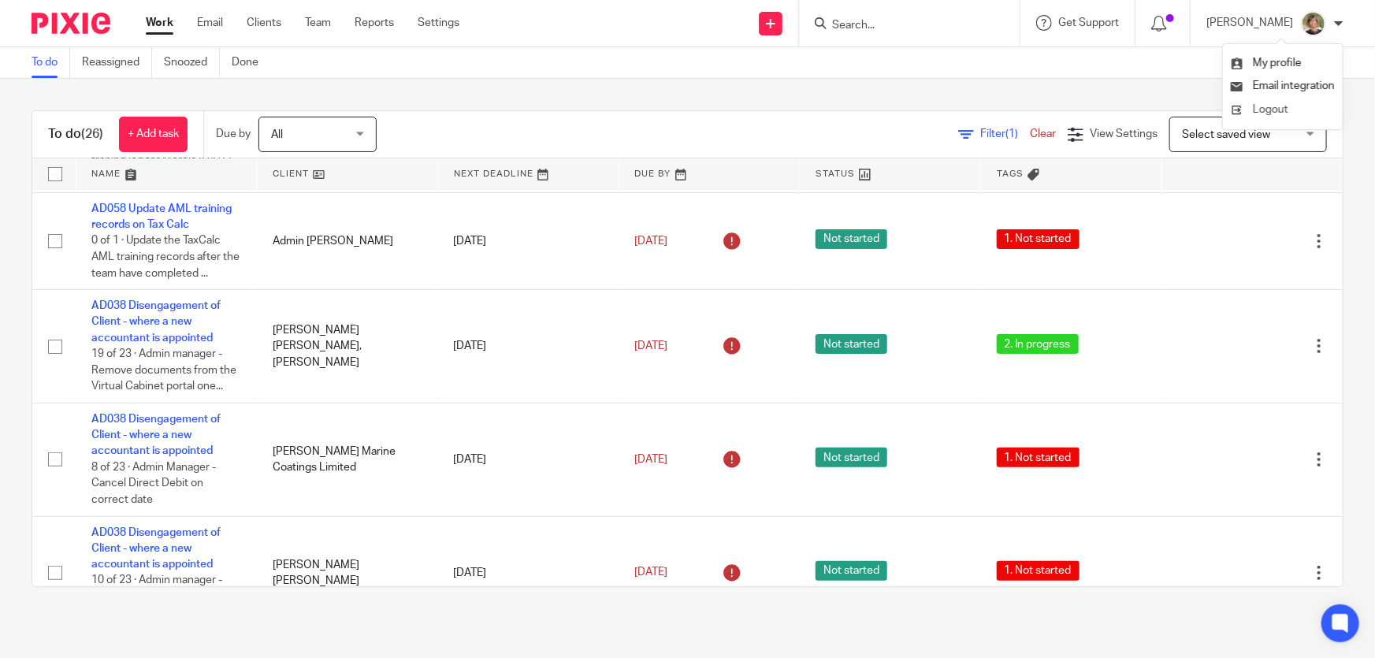
click at [1271, 110] on span "Logout" at bounding box center [1270, 109] width 35 height 11
